Goal: Information Seeking & Learning: Find specific fact

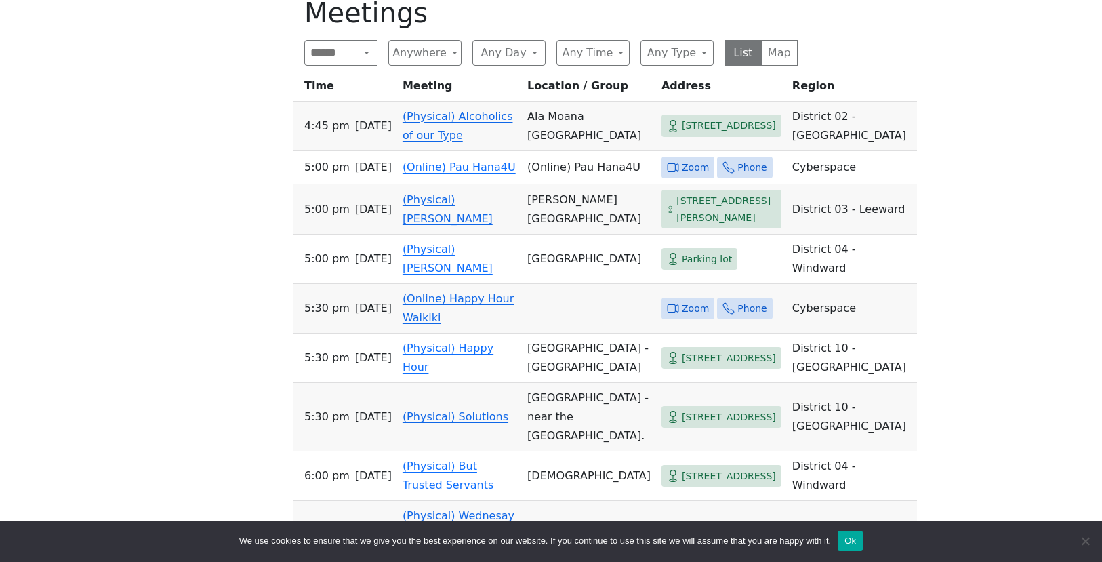
scroll to position [339, 0]
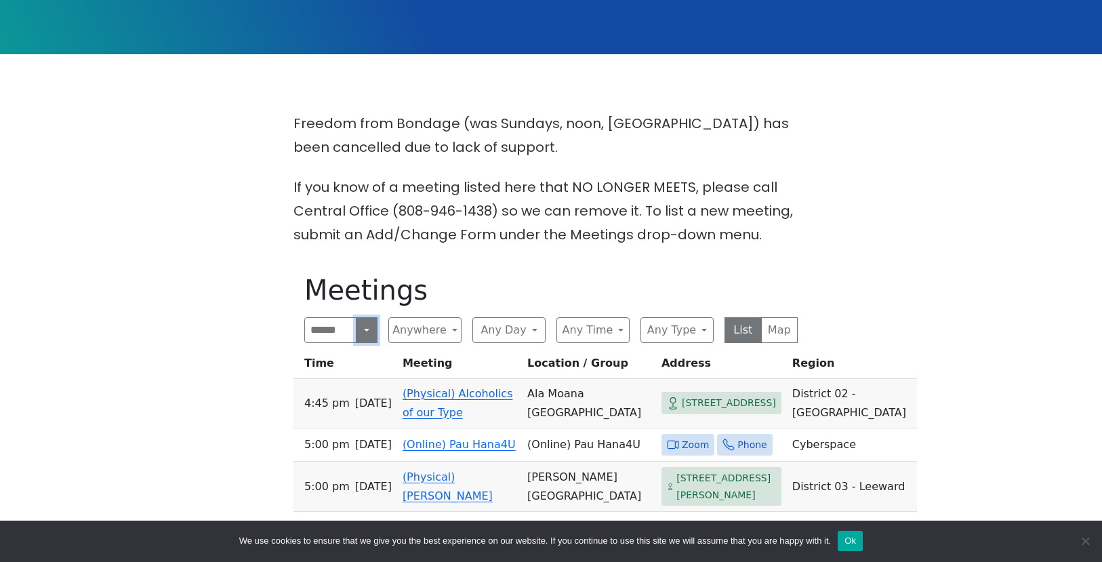
click at [365, 331] on button "Search" at bounding box center [367, 330] width 22 height 26
click at [528, 335] on button "Any Day" at bounding box center [508, 330] width 73 height 26
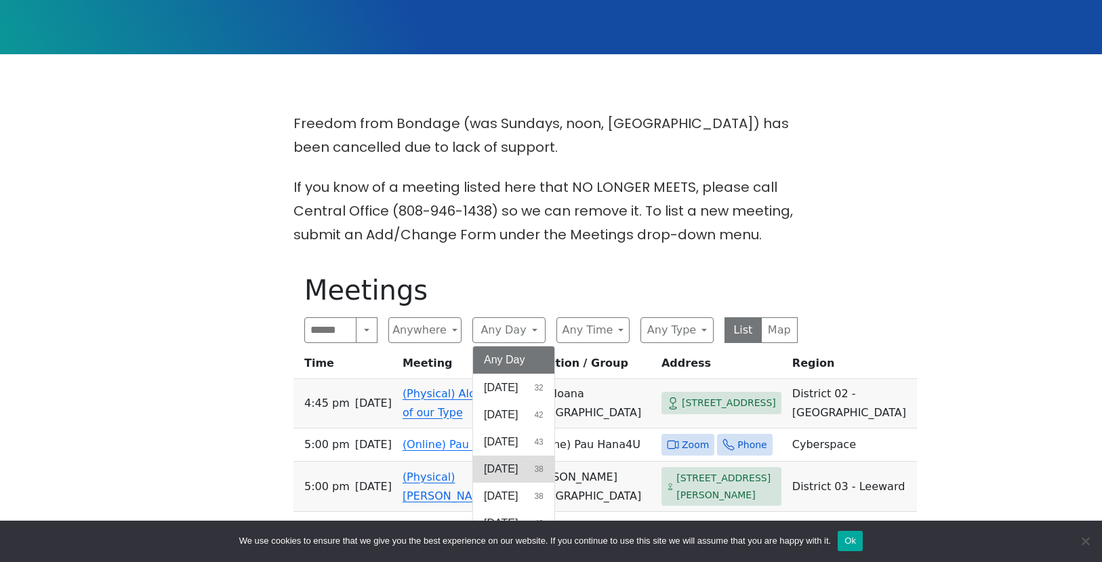
click at [514, 468] on span "[DATE]" at bounding box center [501, 469] width 34 height 16
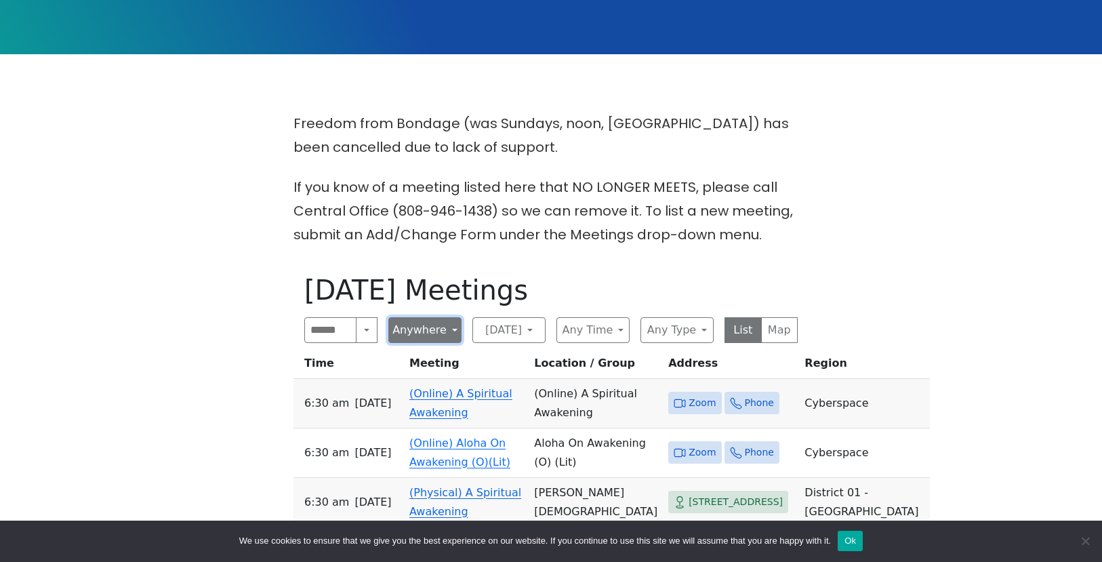
click at [440, 335] on button "Anywhere" at bounding box center [424, 330] width 73 height 26
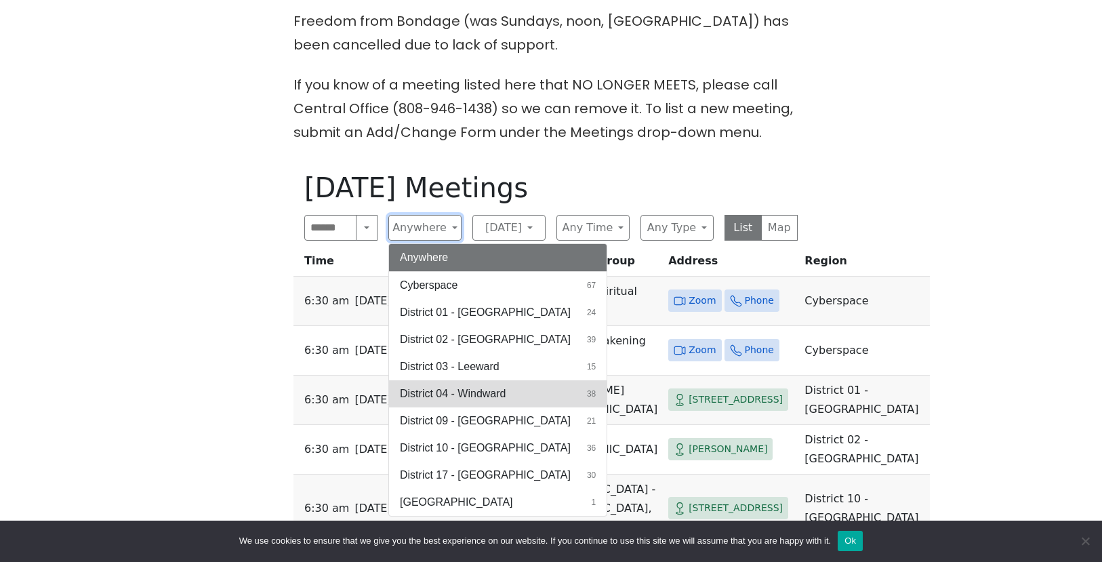
scroll to position [474, 0]
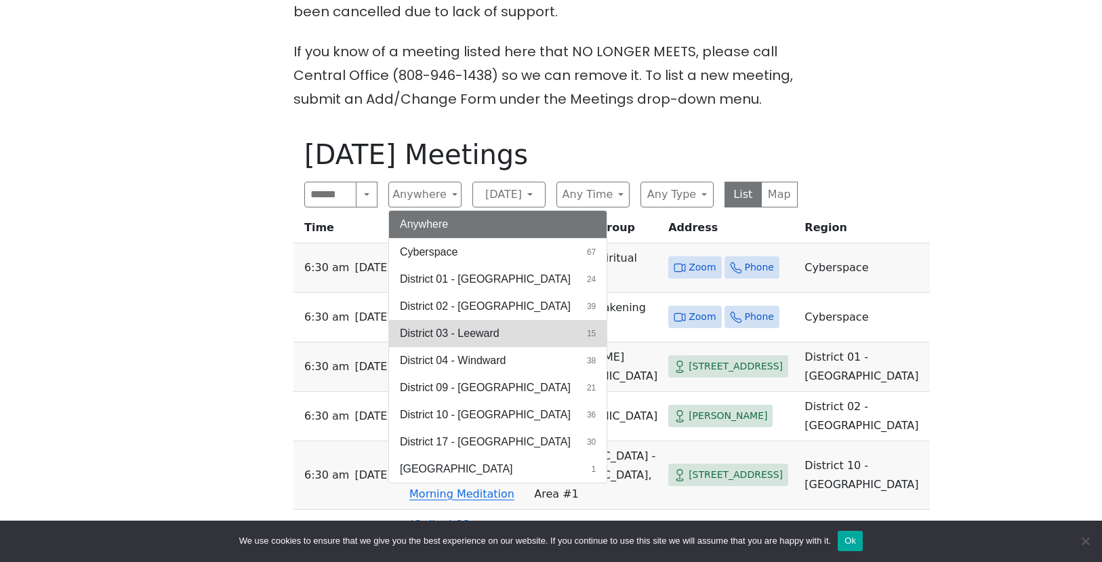
click at [476, 333] on span "District 03 - Leeward" at bounding box center [450, 333] width 100 height 16
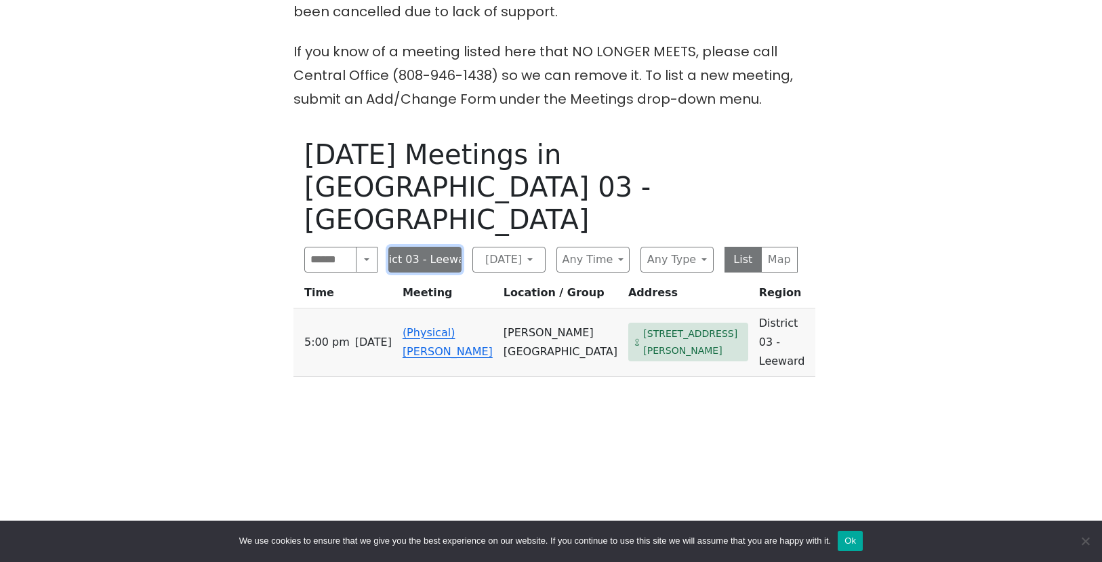
click at [447, 247] on button "District 03 - Leeward" at bounding box center [424, 260] width 73 height 26
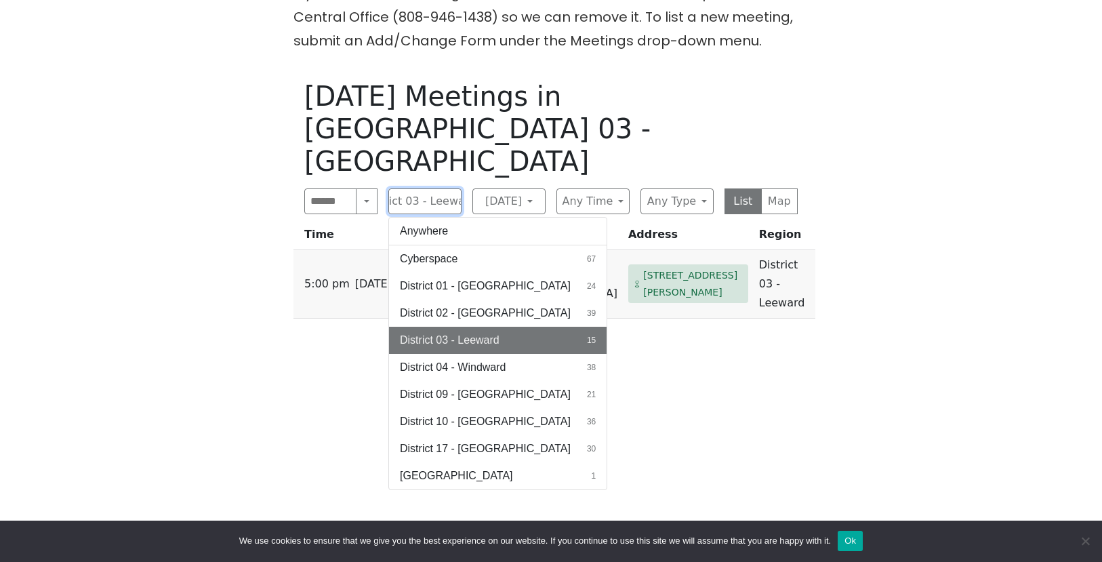
scroll to position [610, 0]
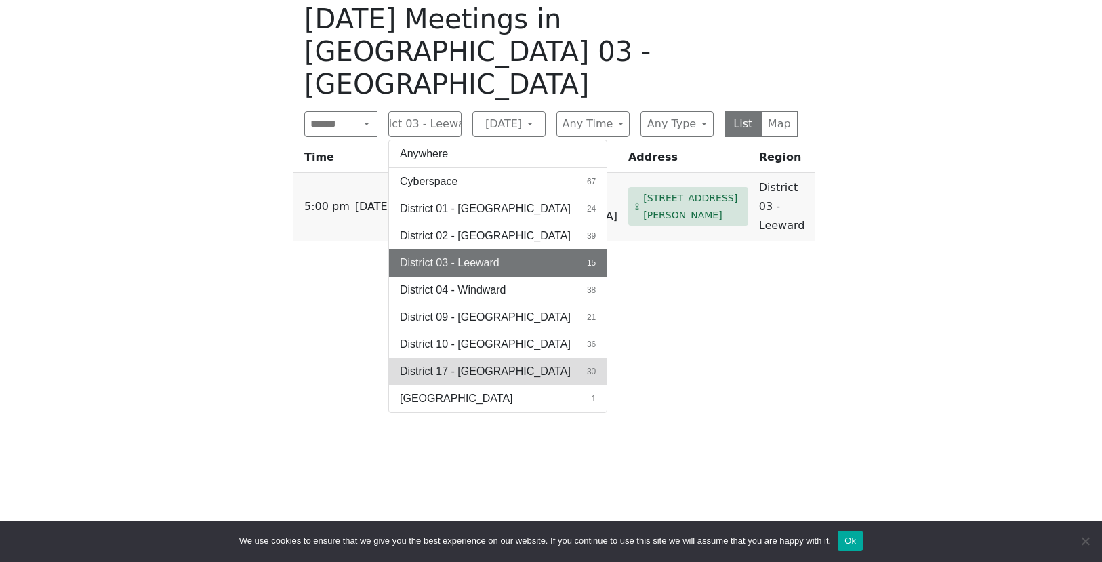
click at [510, 358] on button "District 17 - [GEOGRAPHIC_DATA] 30" at bounding box center [498, 371] width 218 height 27
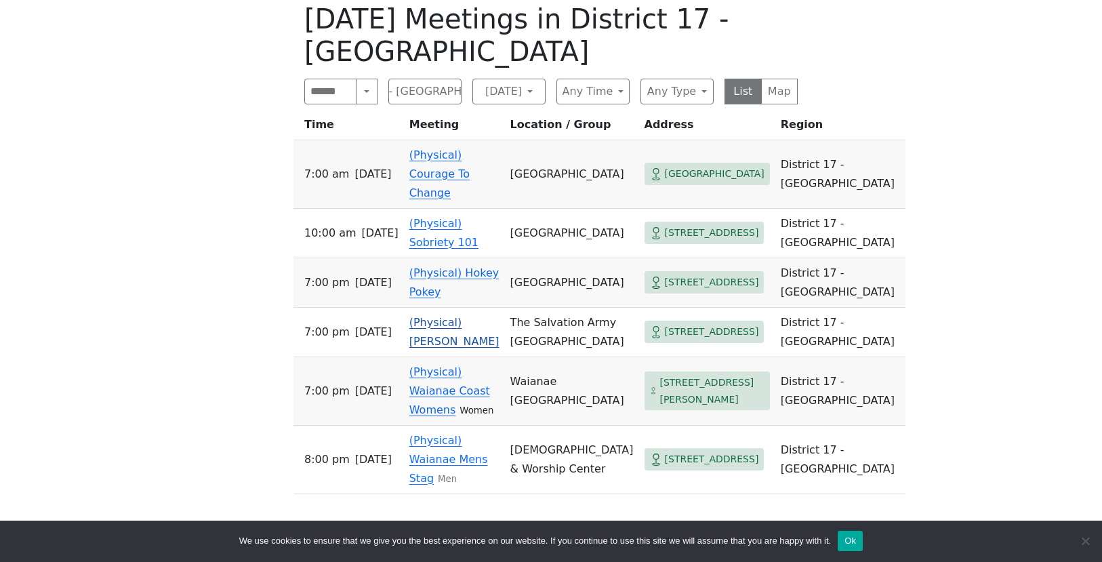
click at [480, 316] on link "(Physical) [PERSON_NAME]" at bounding box center [454, 332] width 90 height 32
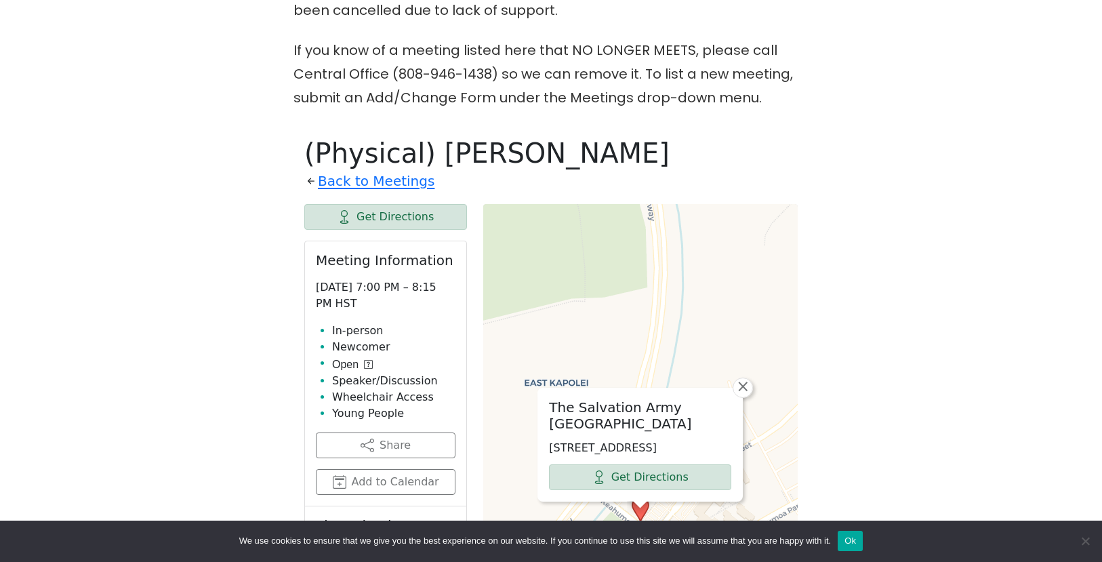
scroll to position [467, 0]
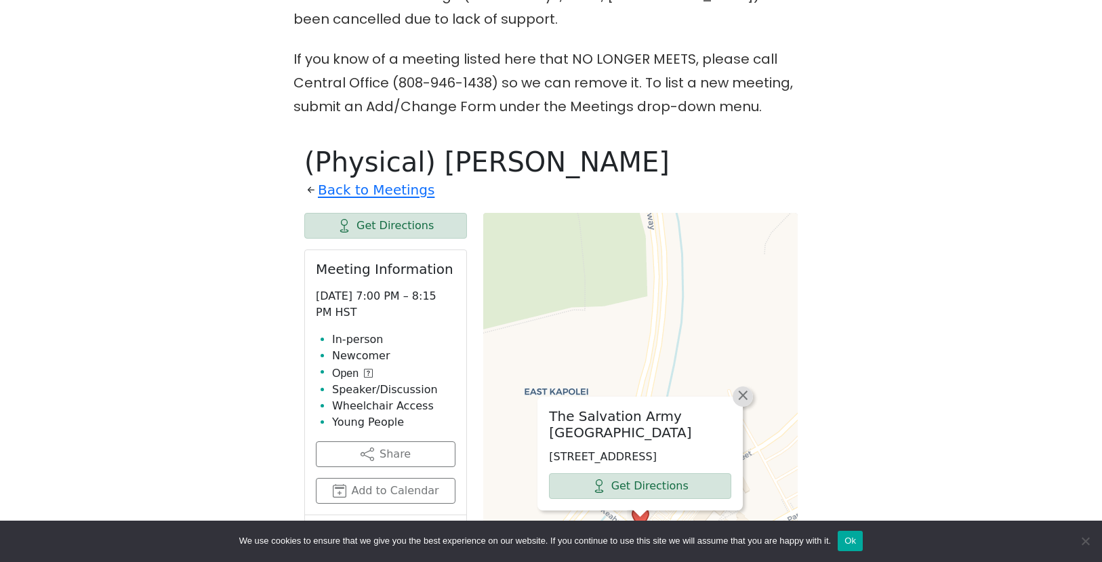
click at [743, 387] on span "×" at bounding box center [743, 395] width 14 height 16
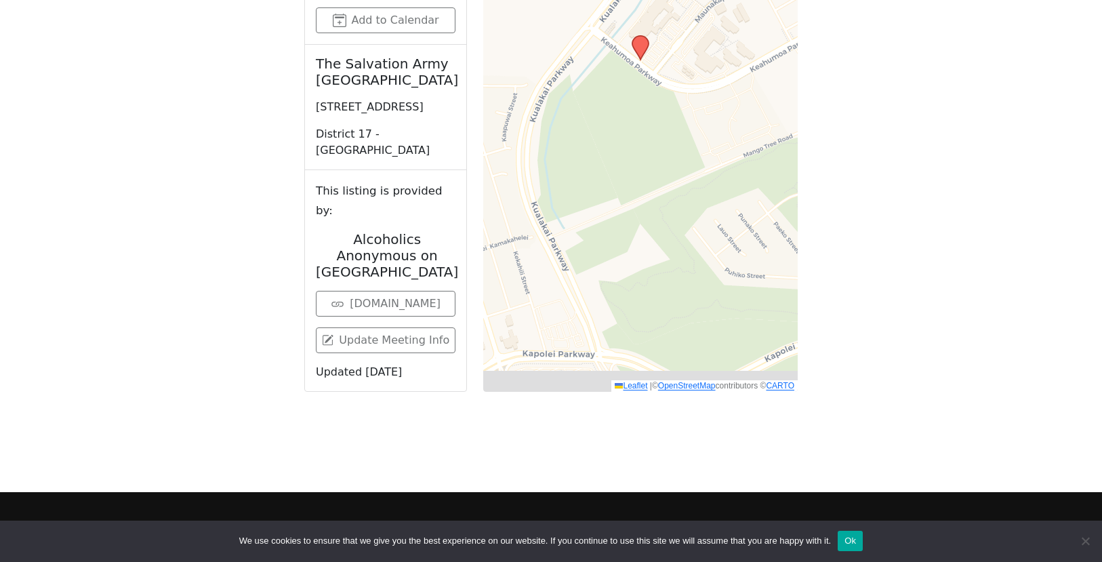
scroll to position [941, 0]
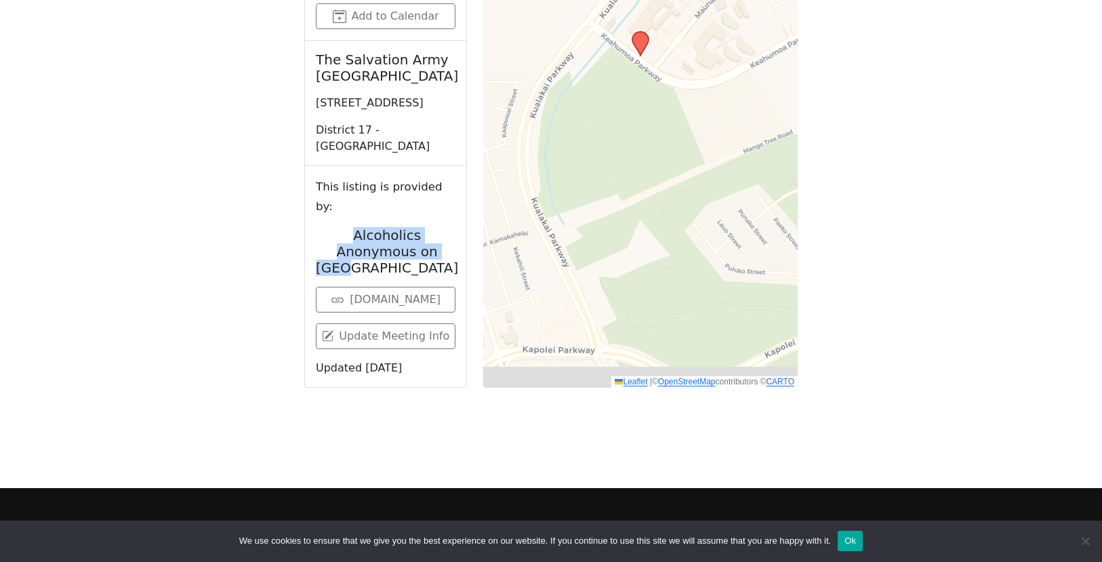
drag, startPoint x: 453, startPoint y: 232, endPoint x: 316, endPoint y: 216, distance: 138.5
click at [316, 227] on h2 "Alcoholics Anonymous on [GEOGRAPHIC_DATA]" at bounding box center [387, 251] width 142 height 49
drag, startPoint x: 316, startPoint y: 216, endPoint x: 449, endPoint y: 135, distance: 155.7
click at [449, 135] on div "The Salvation Army [GEOGRAPHIC_DATA] [STREET_ADDRESS] District 17 - [GEOGRAPHIC…" at bounding box center [385, 103] width 161 height 125
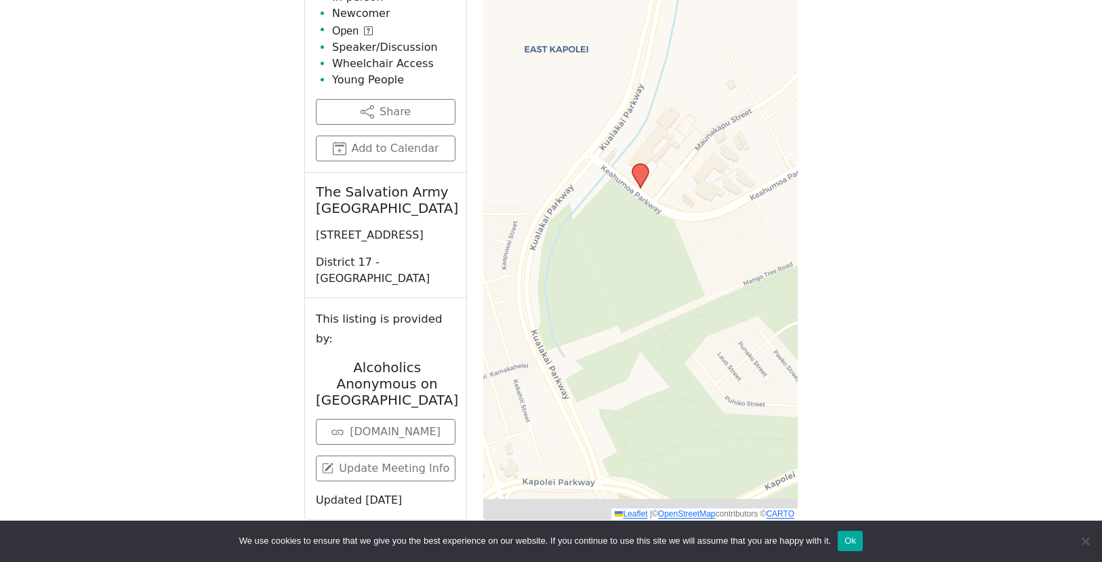
scroll to position [806, 0]
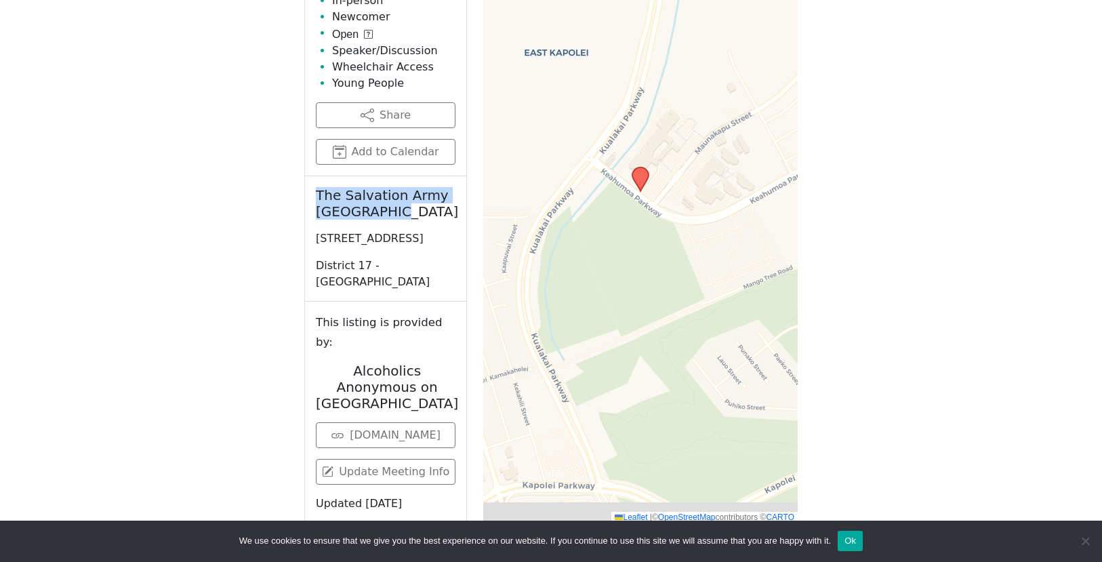
drag, startPoint x: 394, startPoint y: 215, endPoint x: 302, endPoint y: 186, distance: 95.8
click at [302, 186] on div "(Physical) [PERSON_NAME] Back to Meetings Get Directions Meeting Information [D…" at bounding box center [550, 165] width 515 height 738
drag, startPoint x: 302, startPoint y: 186, endPoint x: 413, endPoint y: 211, distance: 113.1
click at [413, 211] on h2 "The Salvation Army [GEOGRAPHIC_DATA]" at bounding box center [386, 203] width 140 height 33
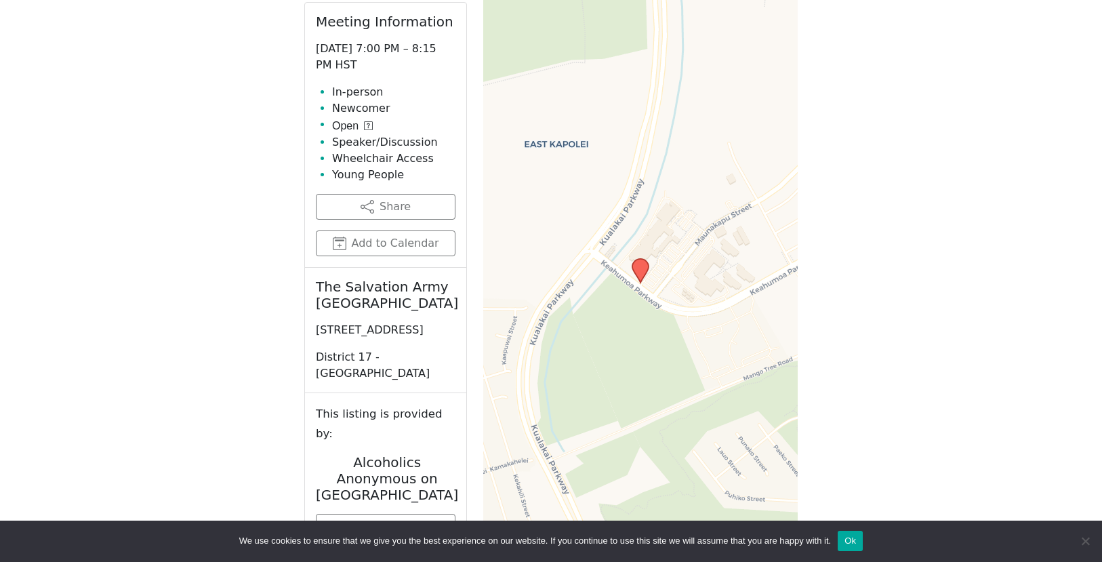
scroll to position [602, 0]
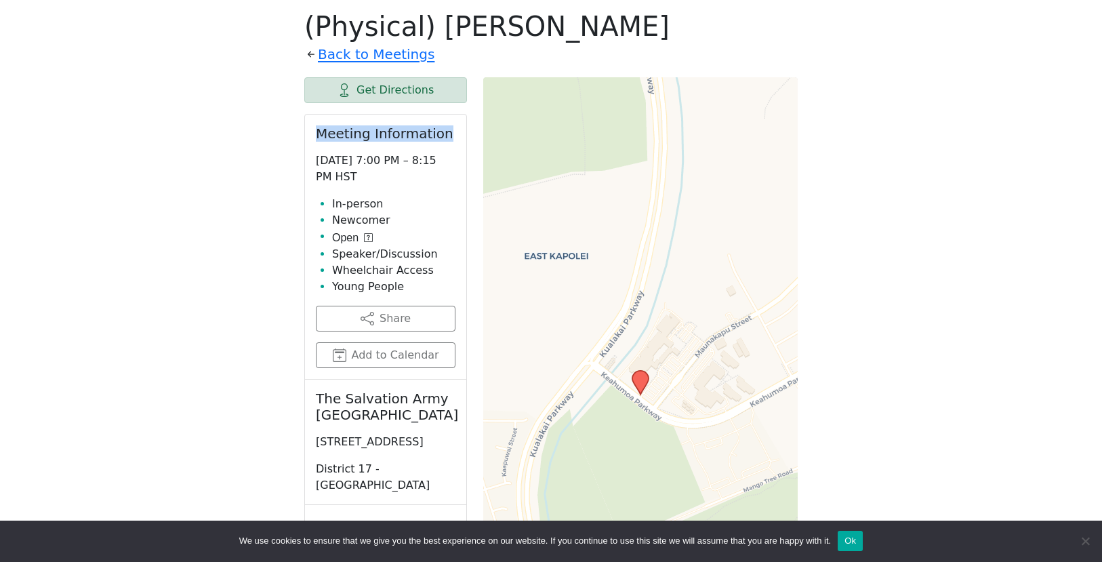
drag, startPoint x: 448, startPoint y: 136, endPoint x: 298, endPoint y: 144, distance: 150.7
click at [298, 144] on div "(Physical) [PERSON_NAME] Back to Meetings Get Directions Meeting Information [D…" at bounding box center [550, 368] width 515 height 738
click at [896, 218] on div "Freedom from Bondage (was Sundays, noon, [GEOGRAPHIC_DATA]) has been cancelled …" at bounding box center [550, 300] width 991 height 905
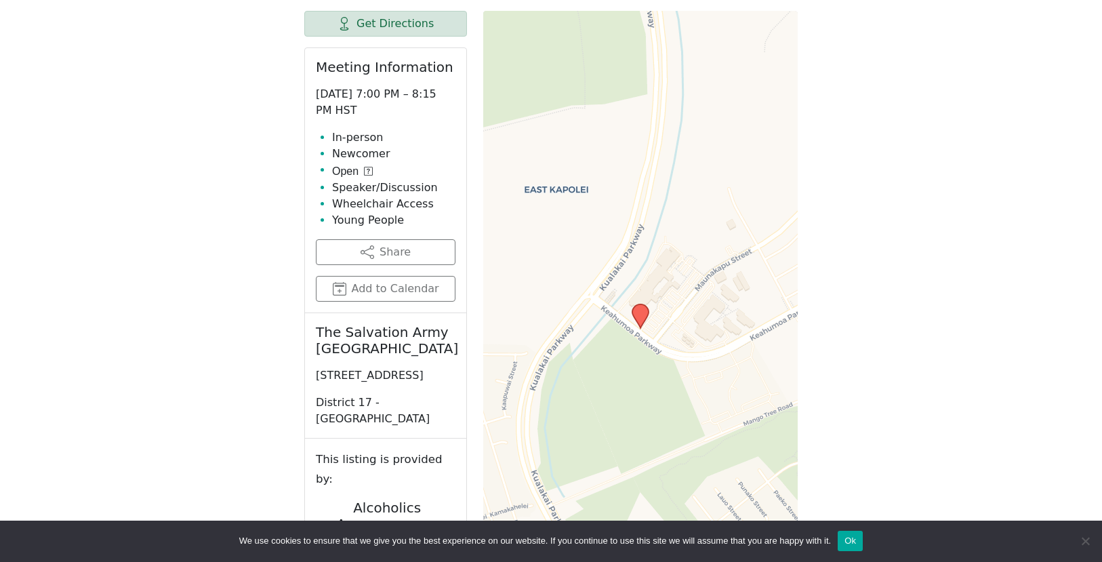
scroll to position [670, 0]
